Goal: Task Accomplishment & Management: Complete application form

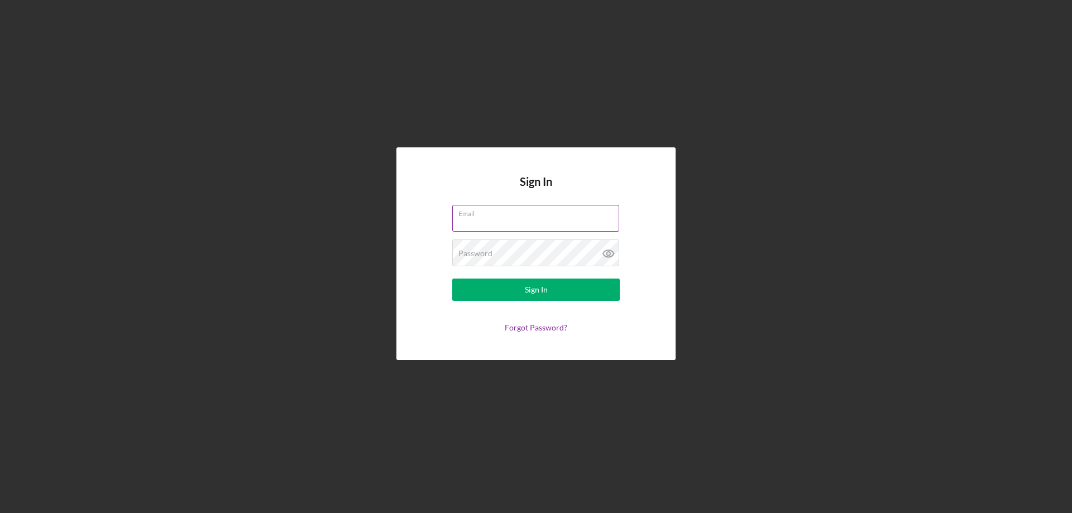
click at [487, 222] on input "Email" at bounding box center [535, 218] width 167 height 27
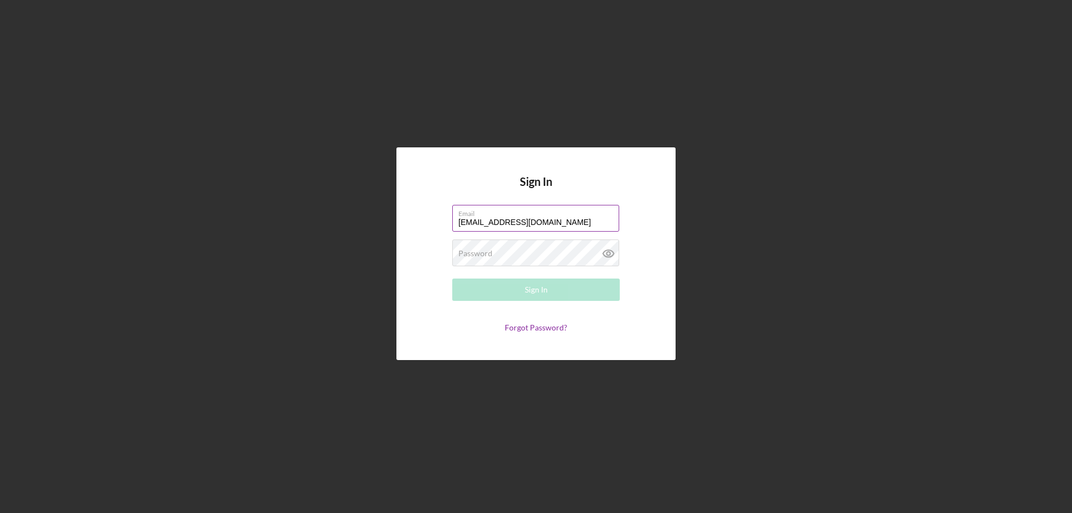
type input "[EMAIL_ADDRESS][DOMAIN_NAME]"
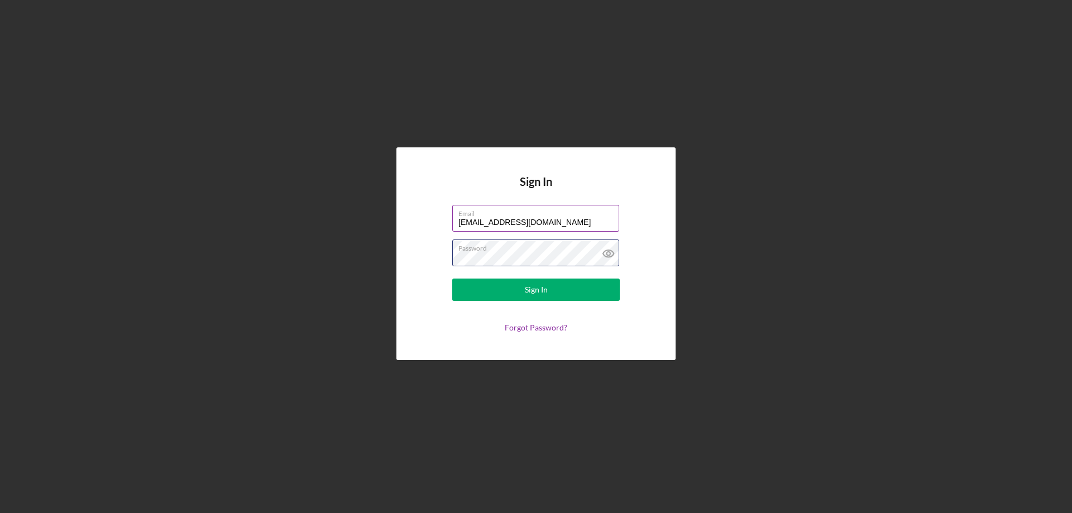
click at [452, 279] on button "Sign In" at bounding box center [535, 290] width 167 height 22
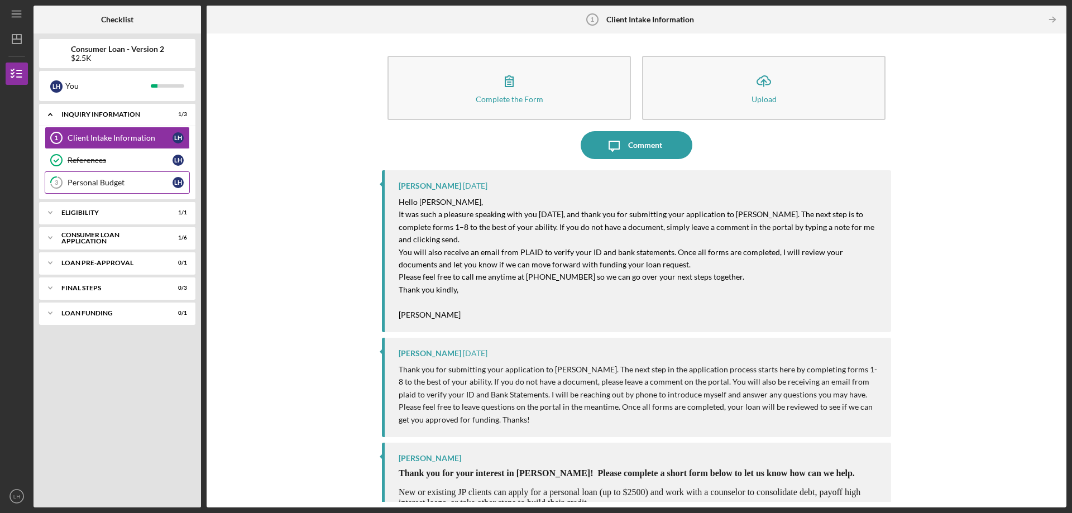
click at [84, 182] on div "Personal Budget" at bounding box center [120, 182] width 105 height 9
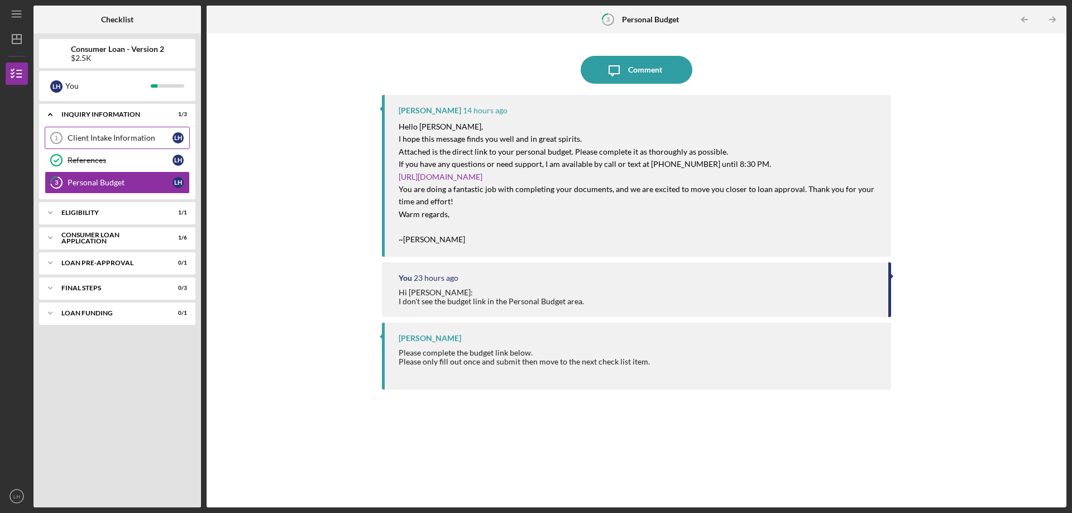
click at [92, 141] on div "Client Intake Information" at bounding box center [120, 137] width 105 height 9
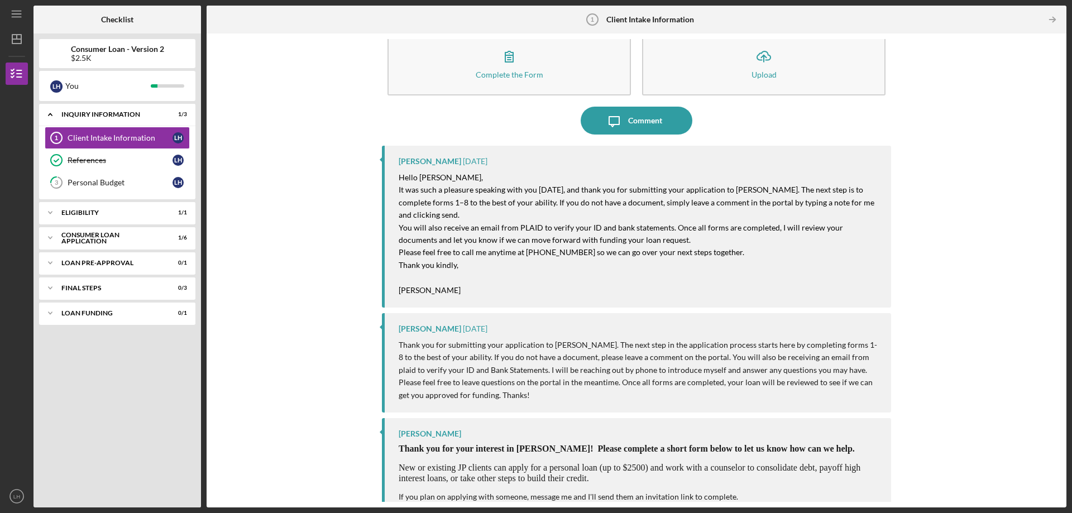
scroll to position [38, 0]
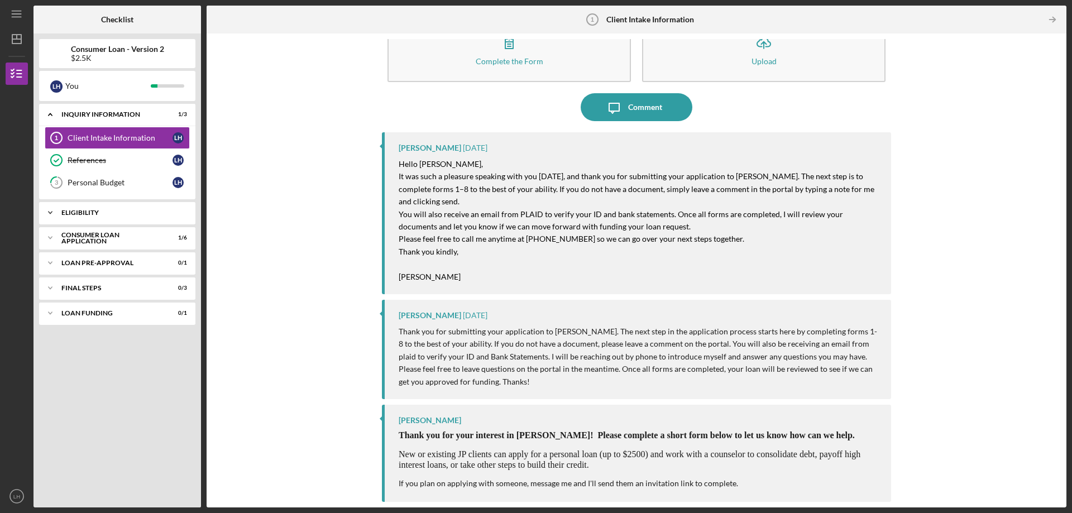
click at [94, 216] on div "Icon/Expander Eligibility 1 / 1" at bounding box center [117, 212] width 156 height 22
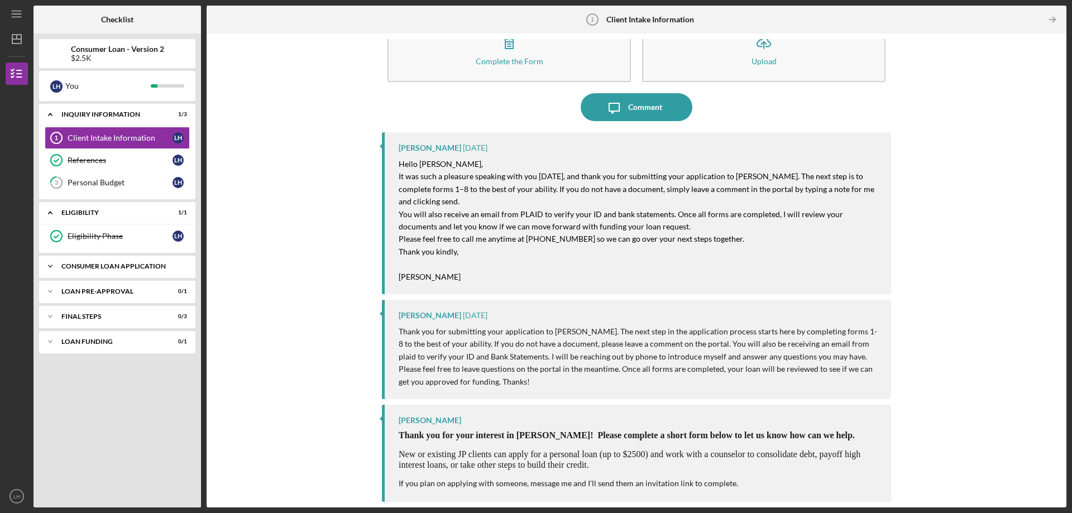
click at [98, 268] on div "Consumer Loan Application" at bounding box center [121, 266] width 120 height 7
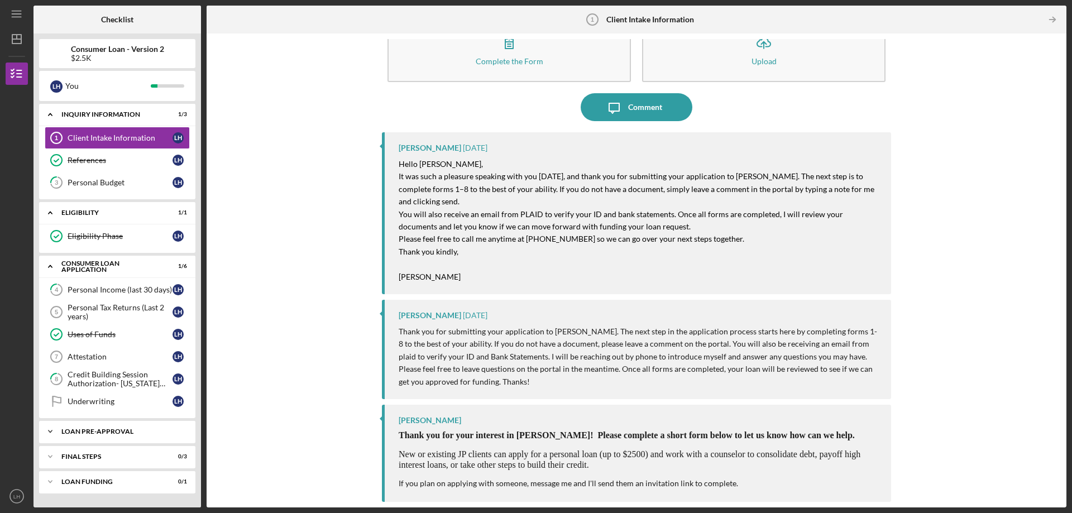
click at [117, 435] on div "Icon/Expander Loan Pre-Approval 0 / 1" at bounding box center [117, 431] width 156 height 22
click at [104, 185] on div "Personal Budget" at bounding box center [120, 182] width 105 height 9
